Goal: Task Accomplishment & Management: Manage account settings

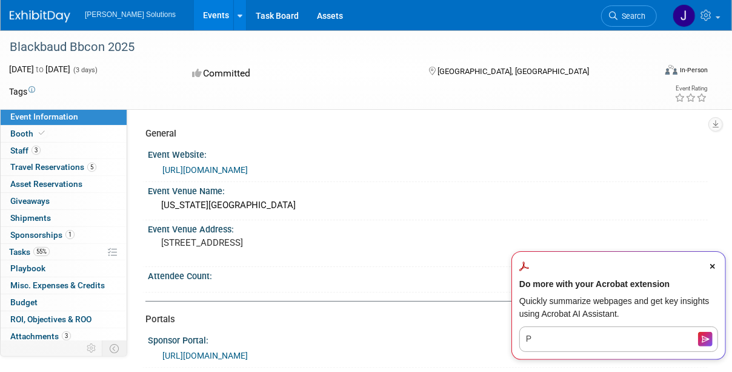
click at [126, 81] on div "[DATE] to [DATE] (3 days) [DATE] to [DATE] Committed [GEOGRAPHIC_DATA], [GEOGRA…" at bounding box center [358, 73] width 717 height 21
click at [713, 265] on icon "Close Acrobat AI Assistant Dialog" at bounding box center [713, 266] width 5 height 5
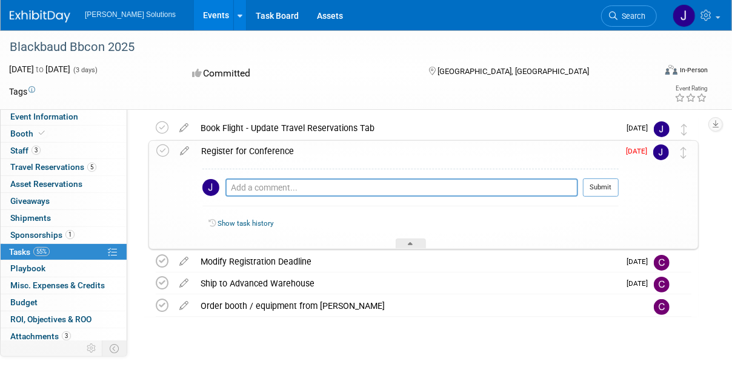
scroll to position [42, 0]
click at [259, 149] on div "Register for Conference" at bounding box center [407, 151] width 424 height 21
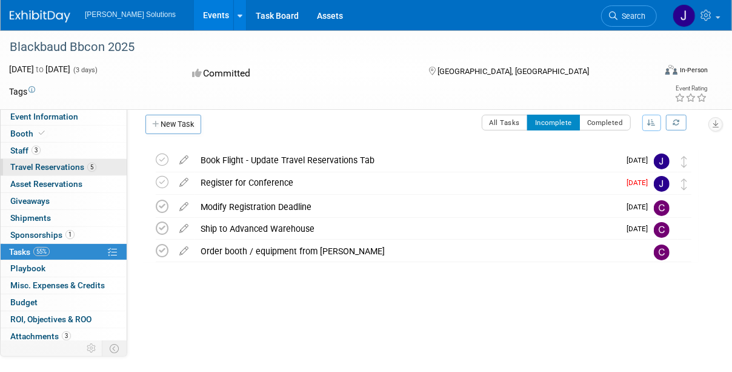
click at [72, 168] on span "Travel Reservations 5" at bounding box center [53, 167] width 86 height 10
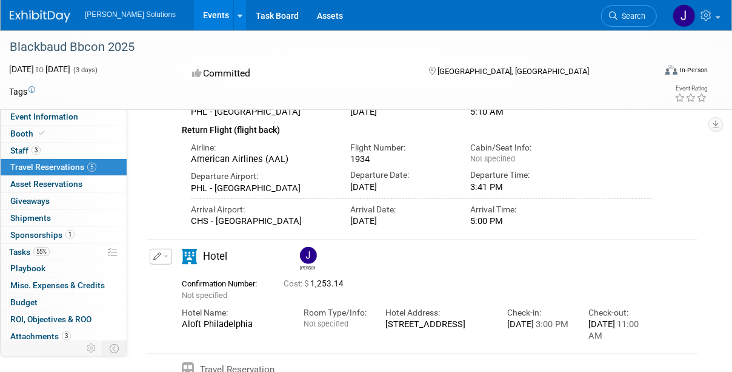
scroll to position [212, 0]
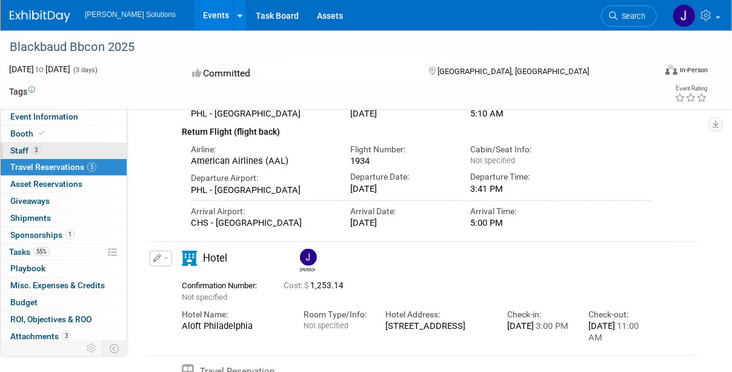
click at [20, 151] on span "Staff 3" at bounding box center [25, 151] width 30 height 10
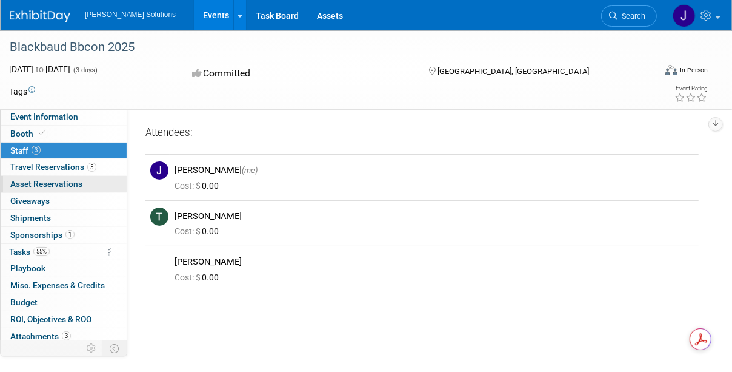
click at [47, 184] on span "Asset Reservations 0" at bounding box center [46, 184] width 72 height 10
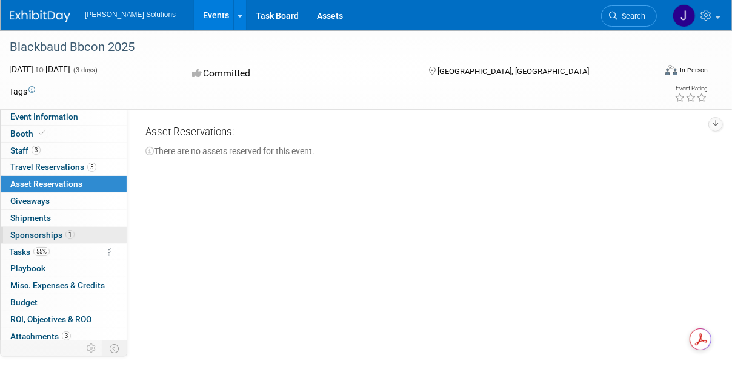
click at [45, 233] on span "Sponsorships 1" at bounding box center [42, 235] width 64 height 10
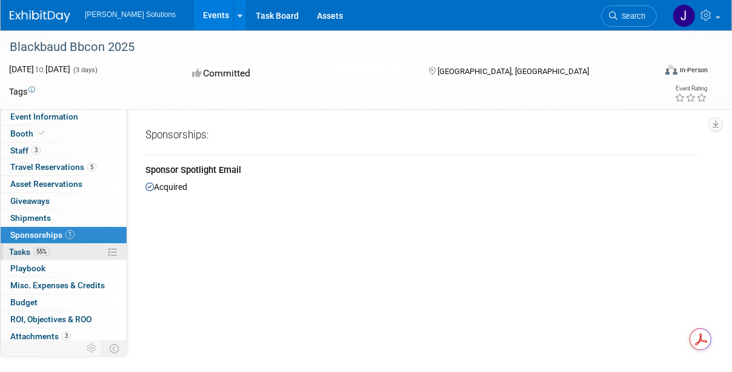
scroll to position [18, 0]
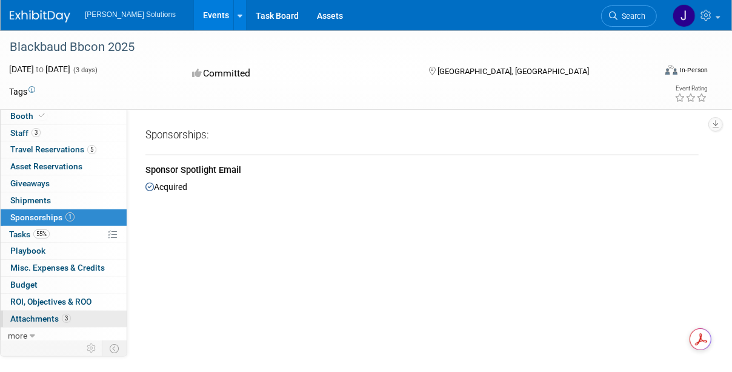
click at [44, 314] on span "Attachments 3" at bounding box center [40, 318] width 61 height 10
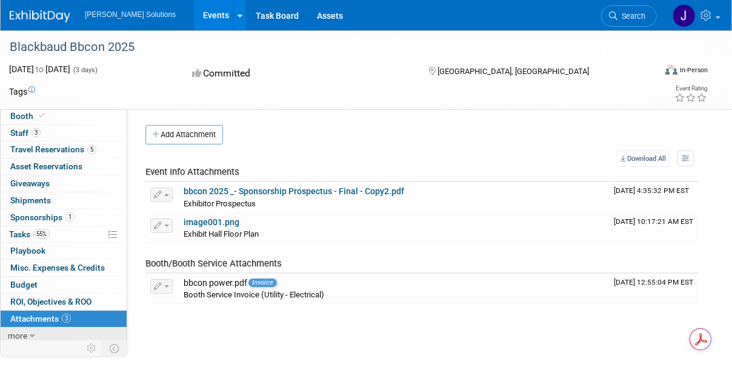
click at [21, 333] on span "more" at bounding box center [17, 335] width 19 height 10
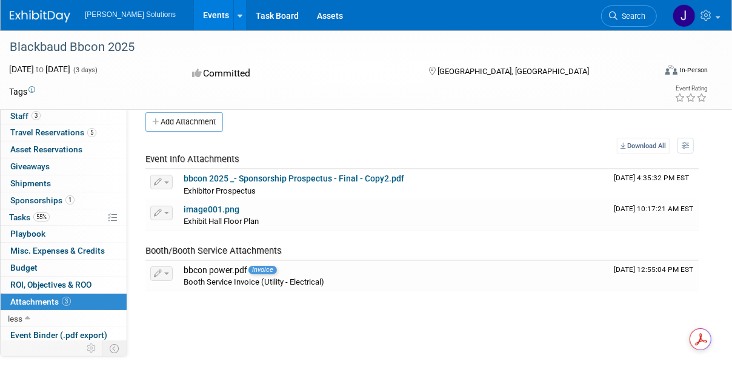
scroll to position [0, 0]
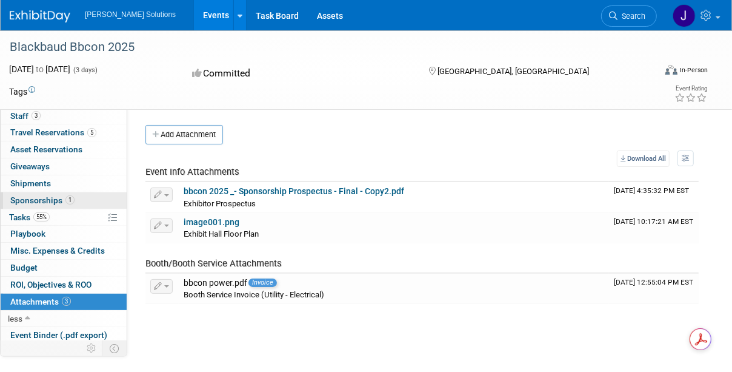
click at [32, 201] on span "Sponsorships 1" at bounding box center [42, 200] width 64 height 10
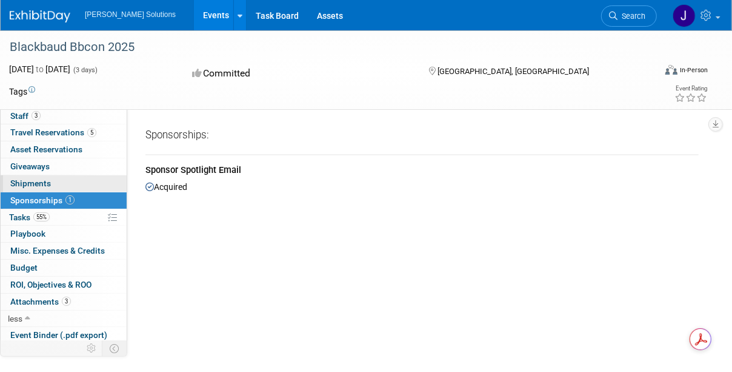
click at [28, 180] on span "Shipments 0" at bounding box center [30, 183] width 41 height 10
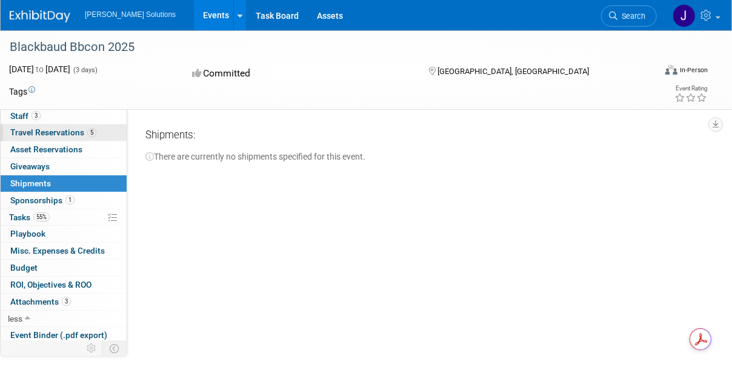
click at [40, 130] on span "Travel Reservations 5" at bounding box center [53, 132] width 86 height 10
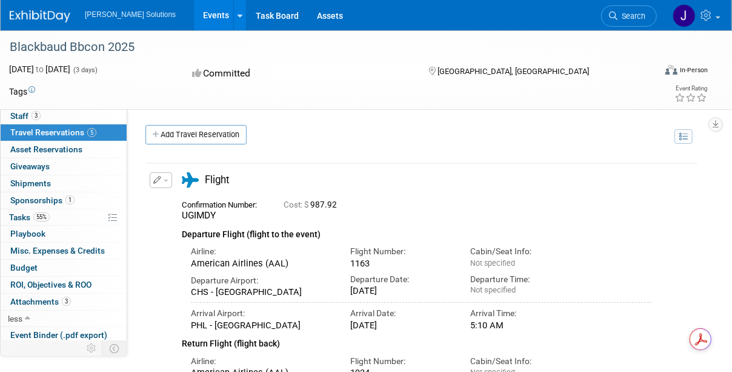
click at [53, 133] on span "Travel Reservations 5" at bounding box center [53, 132] width 86 height 10
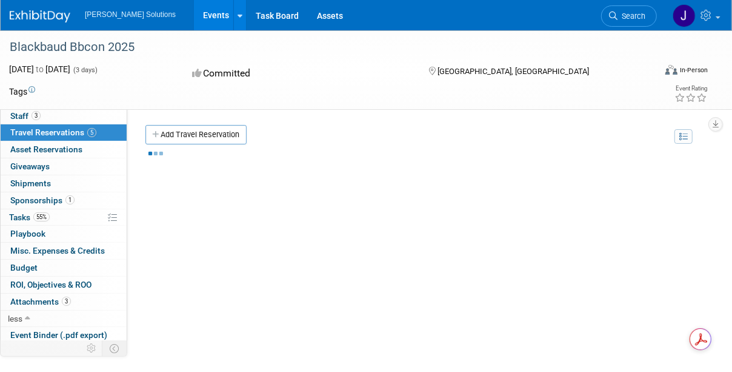
click at [53, 133] on span "Travel Reservations 5" at bounding box center [53, 132] width 86 height 10
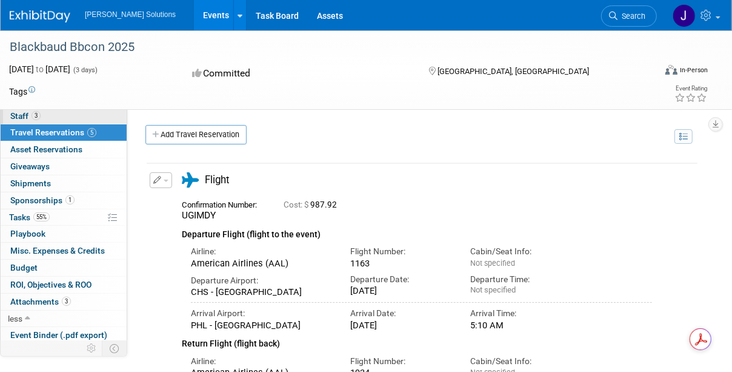
click at [23, 113] on span "Staff 3" at bounding box center [25, 116] width 30 height 10
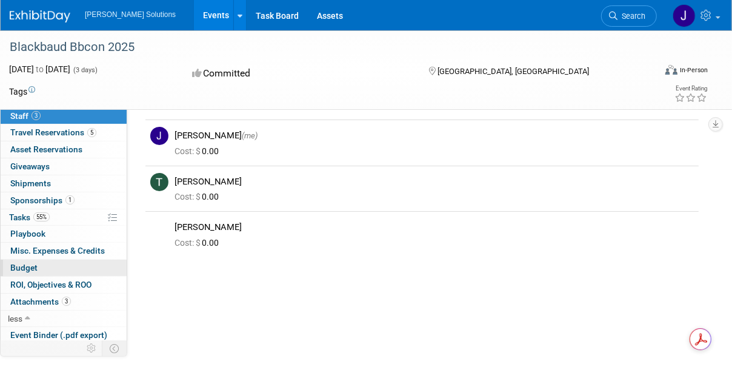
scroll to position [36, 0]
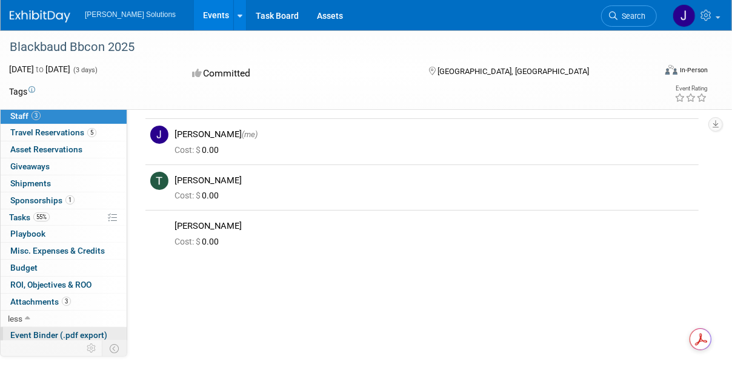
click at [56, 332] on span "Event Binder (.pdf export)" at bounding box center [58, 335] width 97 height 10
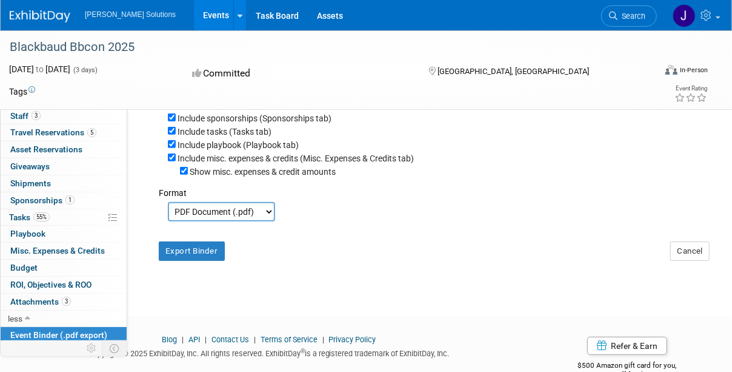
scroll to position [199, 0]
click at [195, 258] on button "Export Binder" at bounding box center [192, 250] width 66 height 19
click at [55, 213] on link "55% Tasks 55%" at bounding box center [64, 217] width 126 height 16
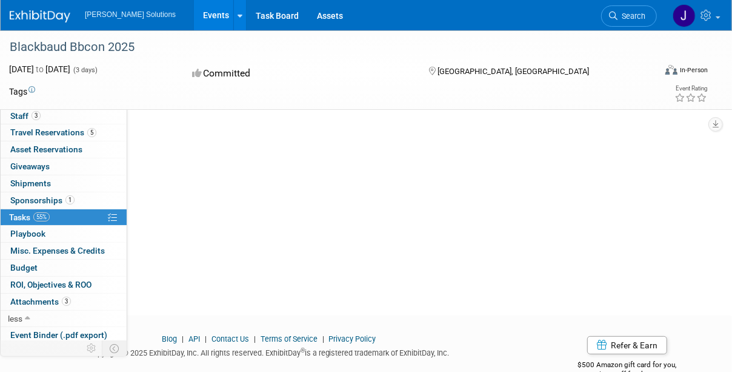
scroll to position [0, 0]
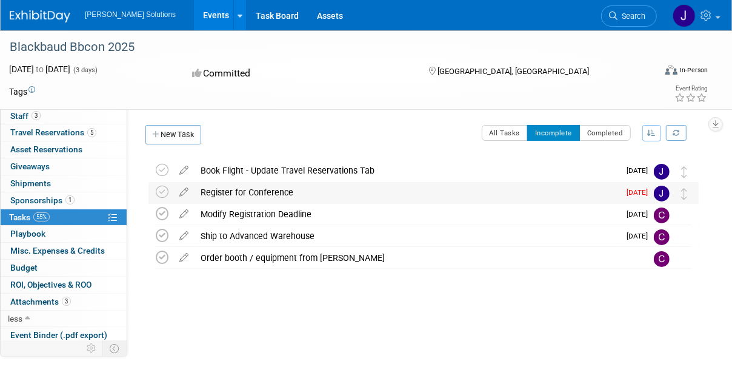
click at [254, 191] on div "Register for Conference" at bounding box center [407, 192] width 425 height 21
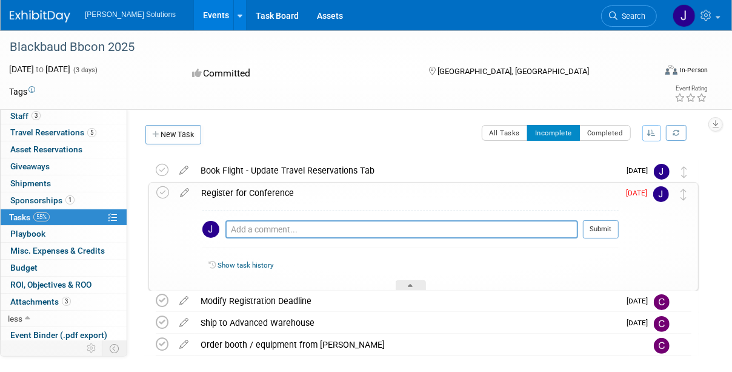
click at [254, 191] on div "Register for Conference" at bounding box center [407, 192] width 424 height 21
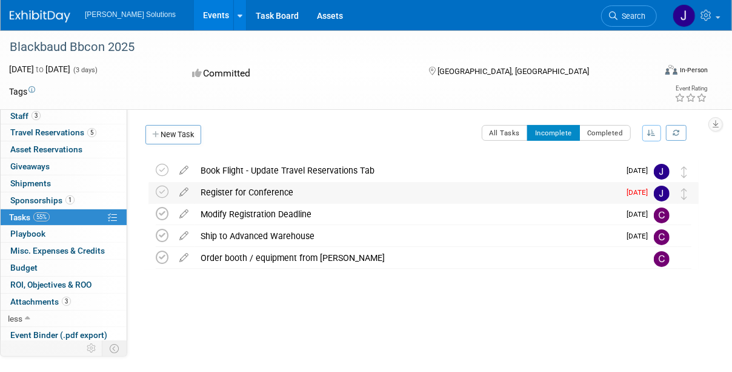
click at [254, 191] on div "Register for Conference" at bounding box center [407, 192] width 425 height 21
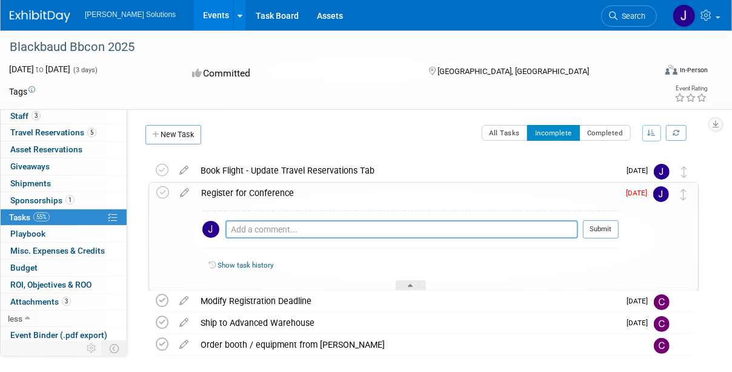
click at [326, 226] on textarea at bounding box center [402, 229] width 353 height 18
click at [335, 229] on textarea at bounding box center [402, 229] width 353 height 18
type textarea "registered"
click at [182, 193] on icon at bounding box center [184, 189] width 21 height 15
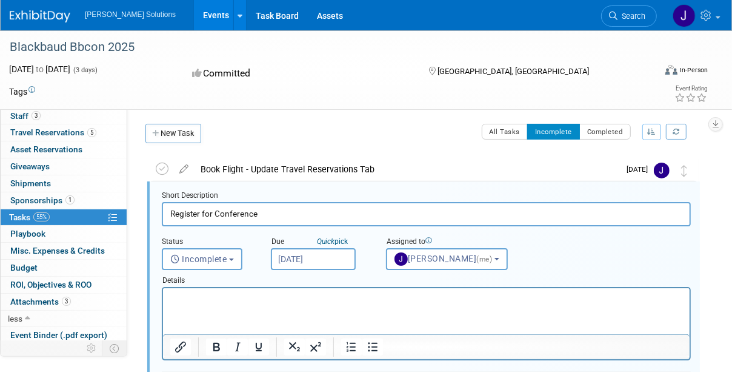
scroll to position [38, 0]
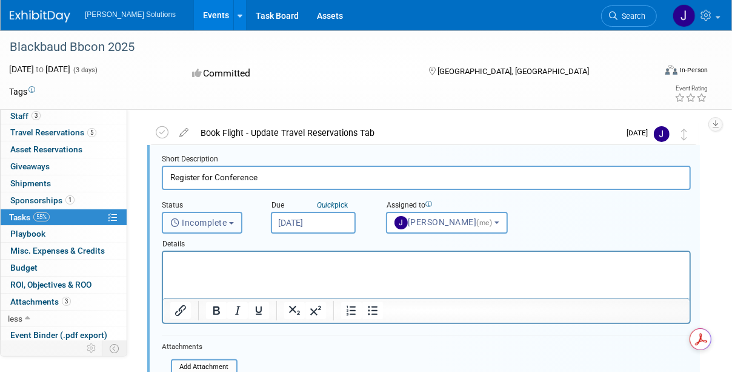
click at [235, 224] on button "Incomplete" at bounding box center [202, 223] width 81 height 22
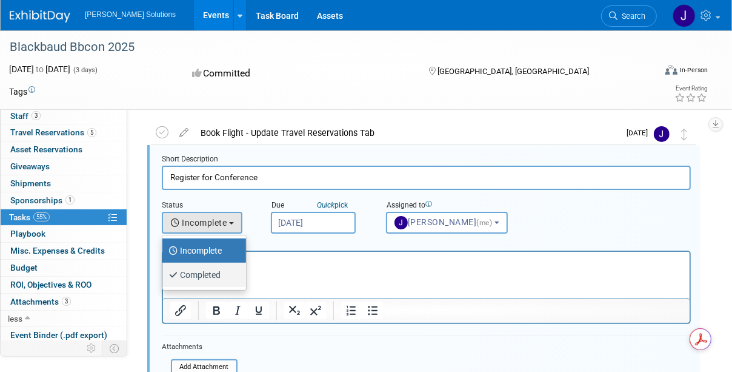
click at [219, 275] on label "Completed" at bounding box center [201, 274] width 65 height 19
click at [164, 275] on input "Completed" at bounding box center [160, 273] width 8 height 8
select select "3"
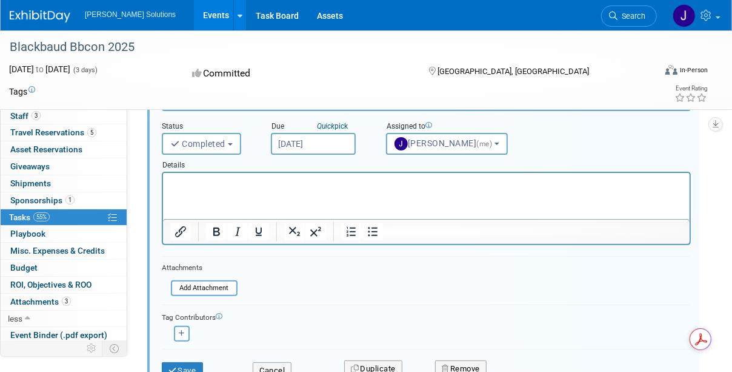
scroll to position [117, 0]
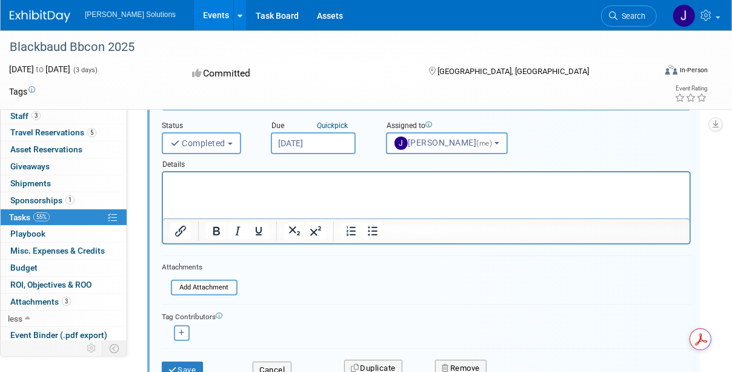
click at [190, 187] on p "Rich Text Area. Press ALT-0 for help." at bounding box center [426, 183] width 513 height 12
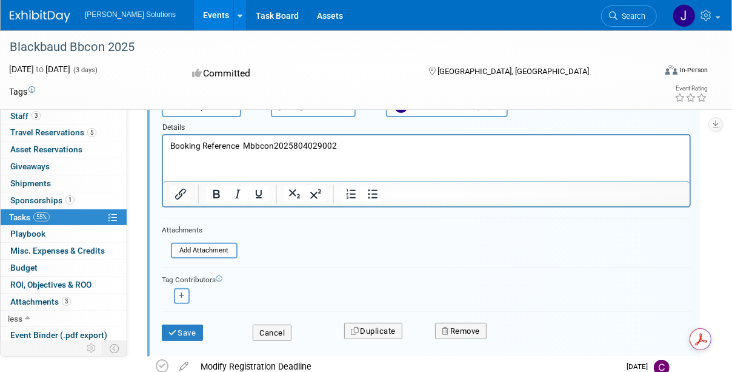
scroll to position [155, 0]
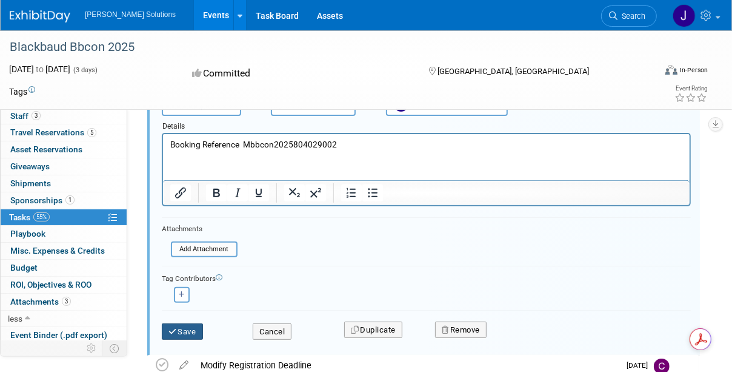
click at [190, 325] on button "Save" at bounding box center [182, 331] width 41 height 17
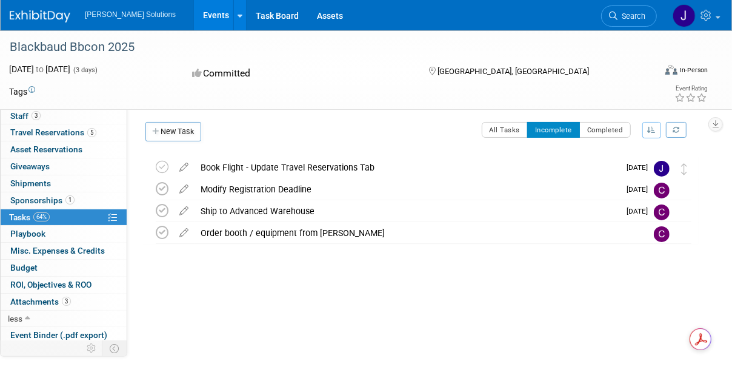
scroll to position [0, 0]
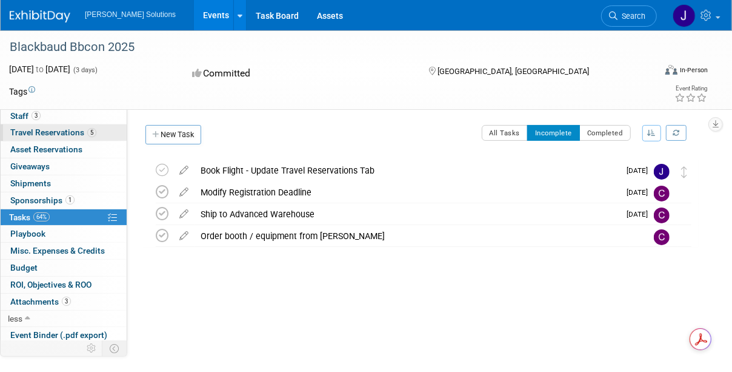
click at [65, 133] on span "Travel Reservations 5" at bounding box center [53, 132] width 86 height 10
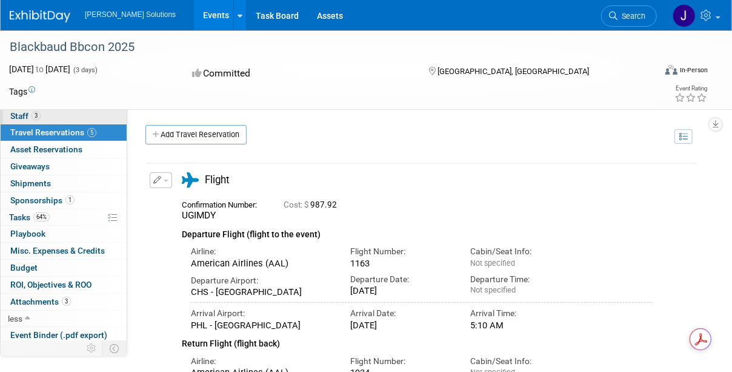
click at [13, 114] on span "Staff 3" at bounding box center [25, 116] width 30 height 10
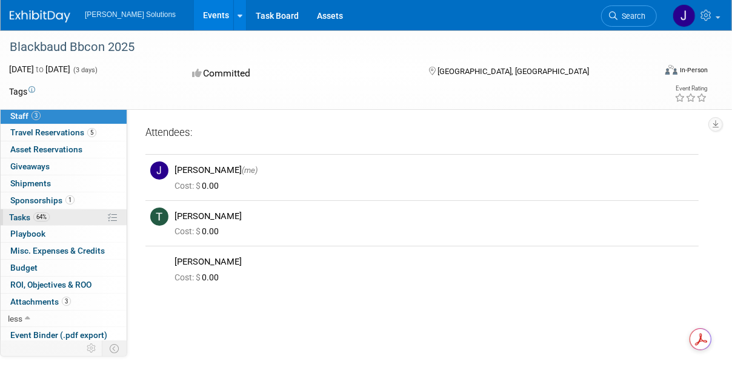
click at [27, 212] on span "Tasks 64%" at bounding box center [29, 217] width 41 height 10
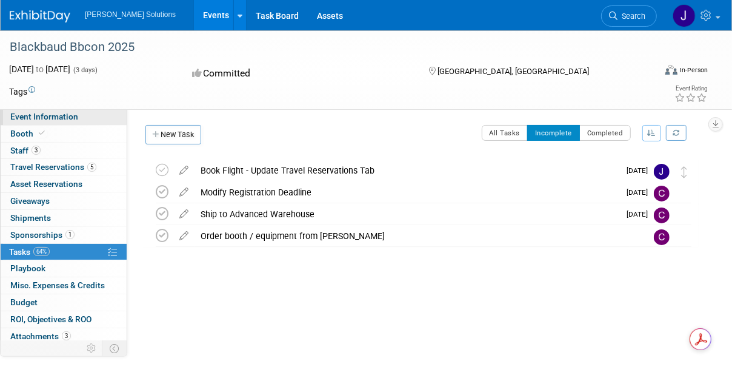
click at [61, 114] on span "Event Information" at bounding box center [44, 117] width 68 height 10
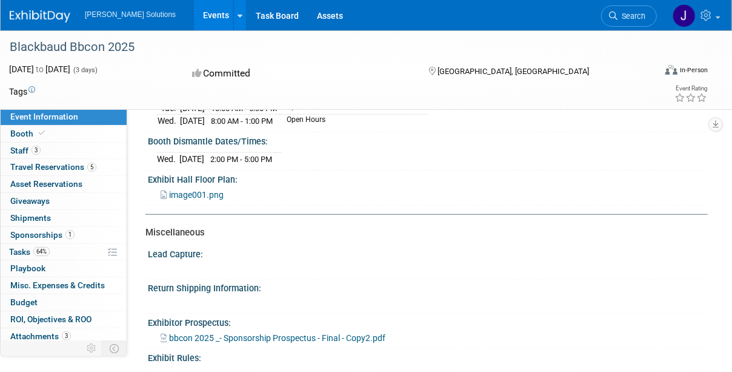
scroll to position [550, 0]
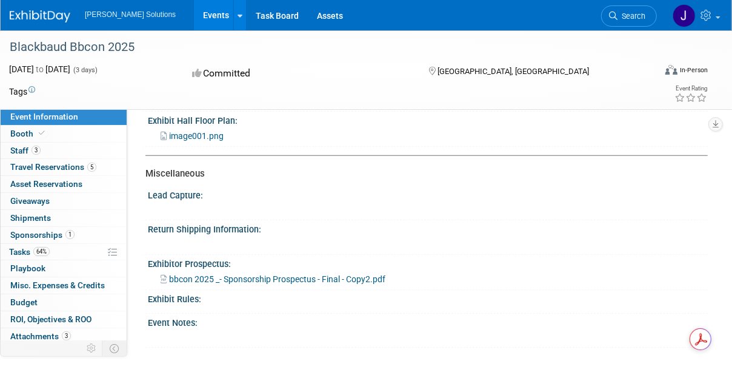
click at [284, 280] on span "bbcon 2025 _- Sponsorship Prospectus - Final - Copy2.pdf" at bounding box center [277, 279] width 216 height 10
click at [86, 247] on link "64% Tasks 64%" at bounding box center [64, 252] width 126 height 16
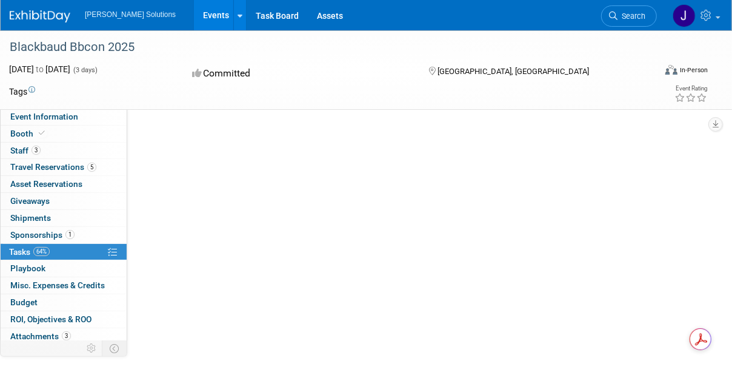
scroll to position [0, 0]
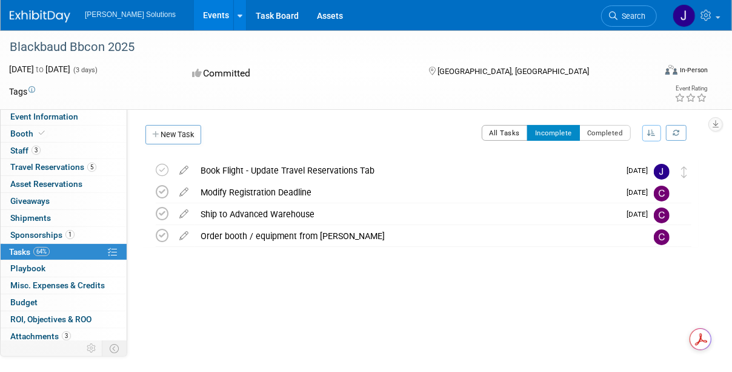
click at [507, 134] on button "All Tasks" at bounding box center [505, 133] width 47 height 16
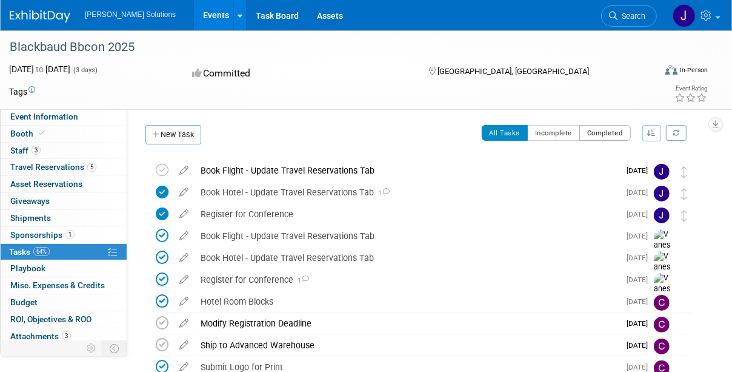
click at [604, 127] on button "Completed" at bounding box center [606, 133] width 52 height 16
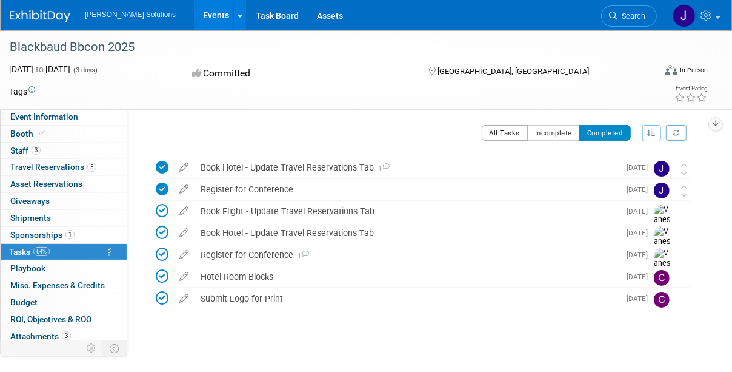
click at [505, 130] on button "All Tasks" at bounding box center [505, 133] width 47 height 16
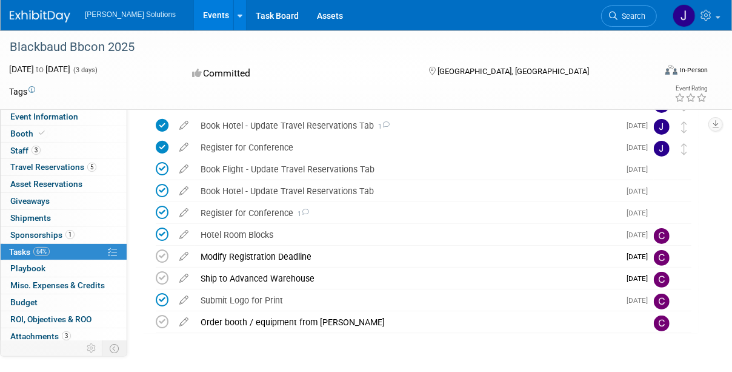
scroll to position [67, 0]
click at [247, 13] on link "Task Board" at bounding box center [277, 15] width 61 height 30
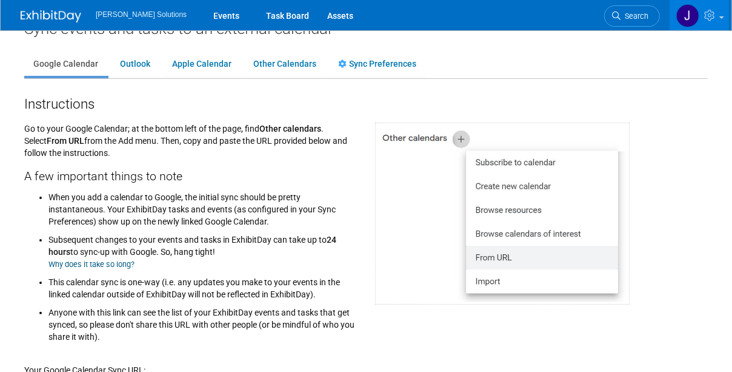
scroll to position [27, 0]
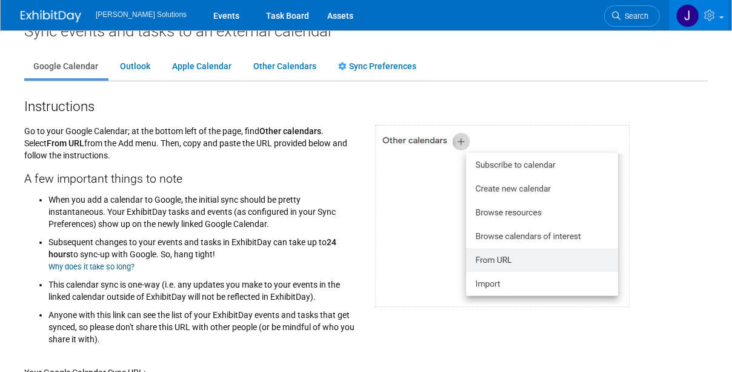
drag, startPoint x: 227, startPoint y: 217, endPoint x: 267, endPoint y: 99, distance: 124.6
click at [414, 240] on img at bounding box center [502, 216] width 255 height 182
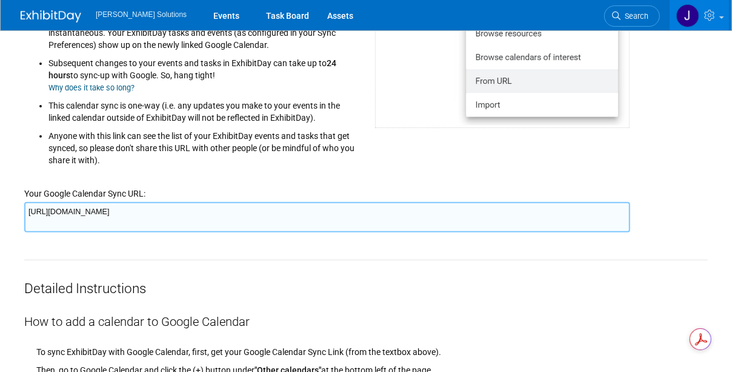
scroll to position [206, 0]
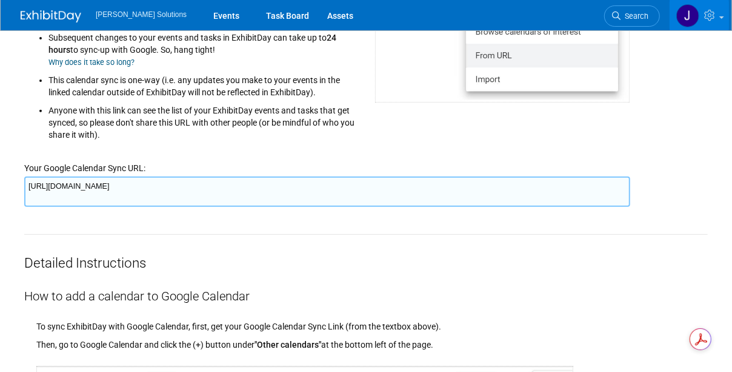
scroll to position [233, 0]
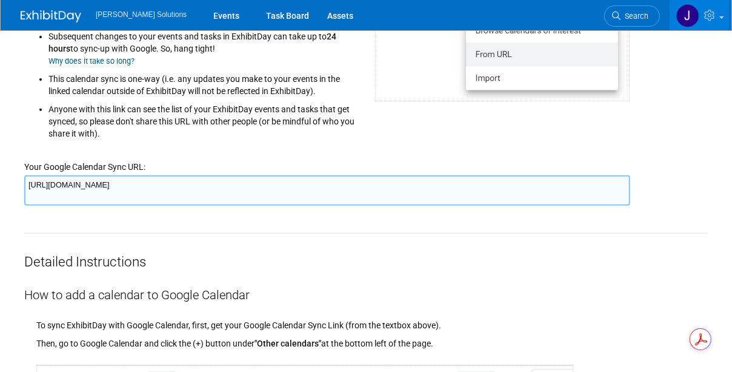
drag, startPoint x: 618, startPoint y: 182, endPoint x: 597, endPoint y: 176, distance: 21.7
click at [597, 176] on textarea "https://www.exhibitday.com/Sync/iCal/?lt=g&uw=75195&k=28bf5716-f07b-46a1-9d07-b…" at bounding box center [327, 190] width 606 height 30
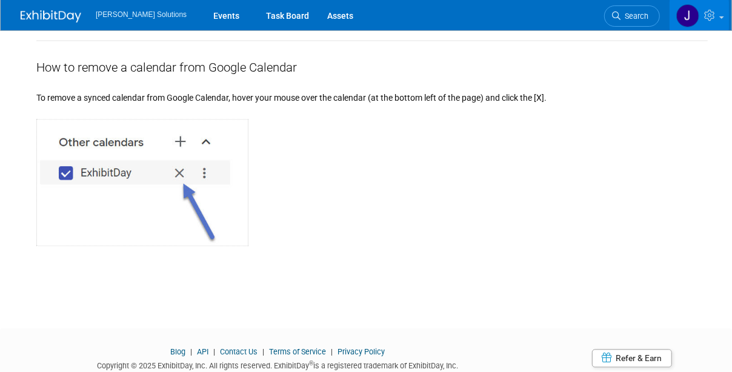
scroll to position [1333, 0]
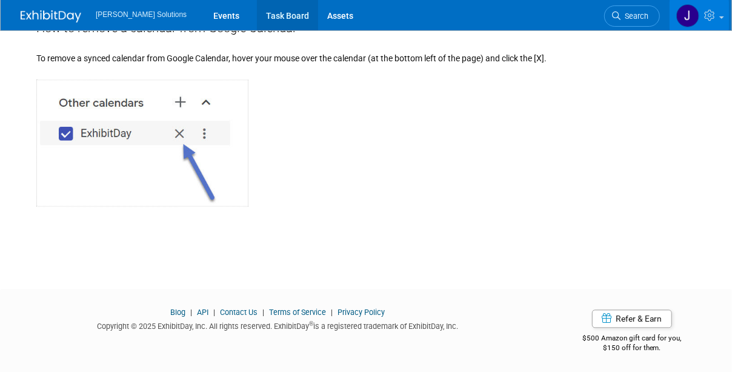
click at [257, 15] on link "Task Board" at bounding box center [287, 15] width 61 height 30
